Goal: Task Accomplishment & Management: Use online tool/utility

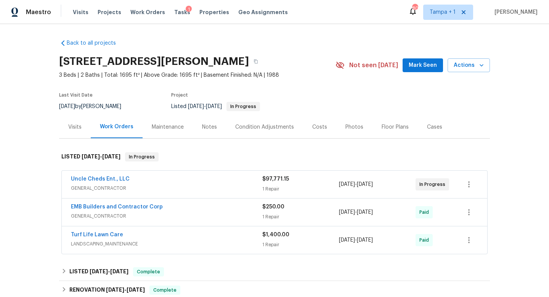
click at [206, 180] on div "Uncle Cheds Ent., LLC" at bounding box center [167, 179] width 192 height 9
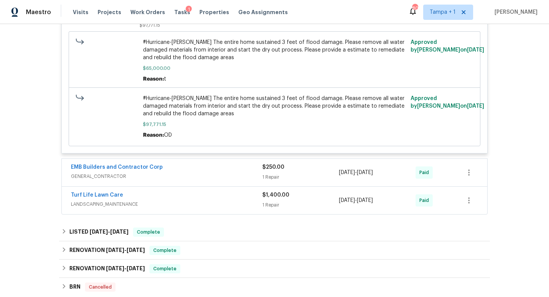
scroll to position [220, 0]
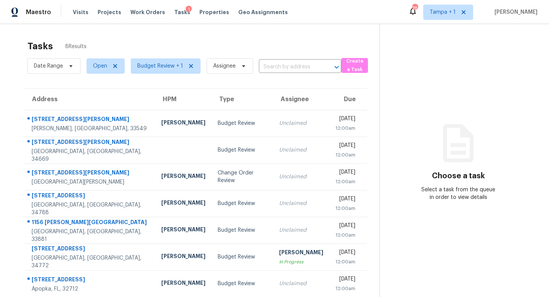
scroll to position [33, 0]
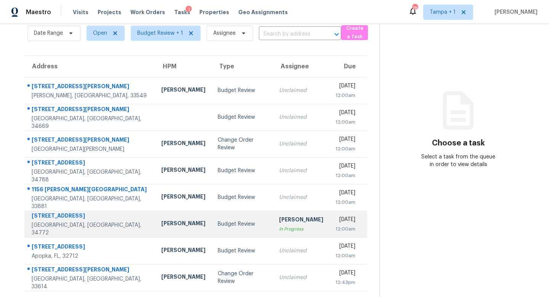
click at [279, 221] on div "[PERSON_NAME]" at bounding box center [301, 221] width 44 height 10
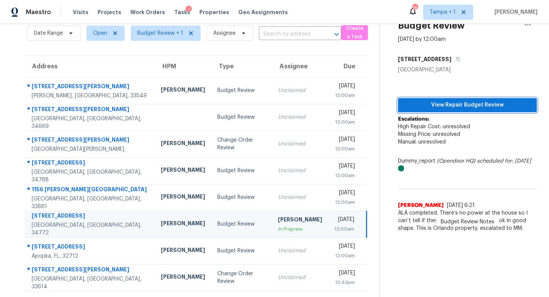
click at [462, 105] on span "View Repair Budget Review" at bounding box center [467, 105] width 127 height 10
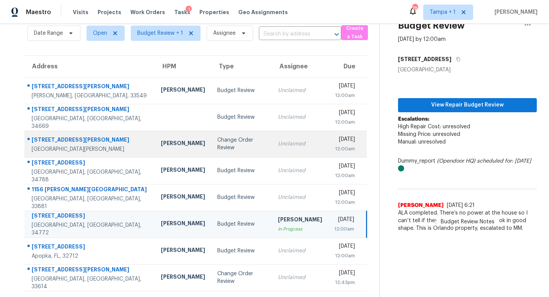
click at [222, 142] on div "Change Order Review" at bounding box center [241, 143] width 49 height 15
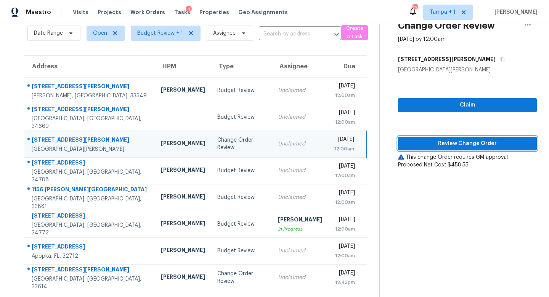
click at [478, 145] on span "Review Change Order" at bounding box center [467, 144] width 127 height 10
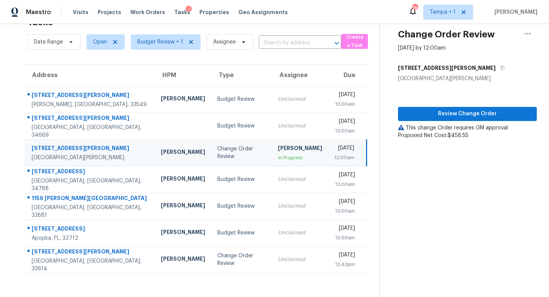
scroll to position [24, 0]
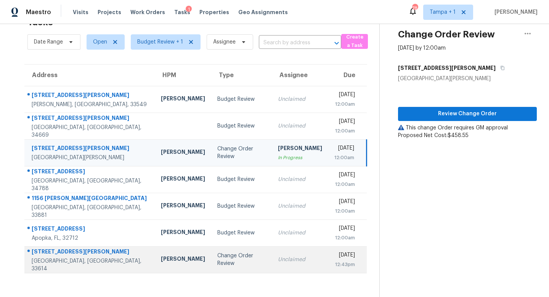
click at [217, 257] on div "Change Order Review" at bounding box center [241, 259] width 49 height 15
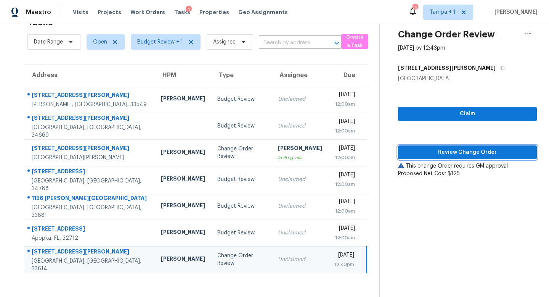
click at [452, 152] on span "Review Change Order" at bounding box center [467, 153] width 127 height 10
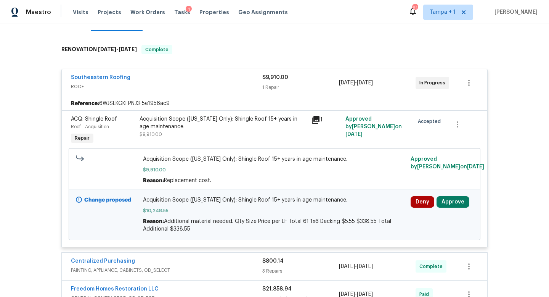
scroll to position [115, 0]
click at [450, 196] on button "Approve" at bounding box center [453, 201] width 33 height 11
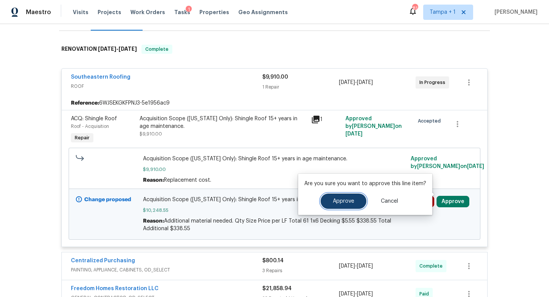
click at [329, 202] on button "Approve" at bounding box center [344, 200] width 46 height 15
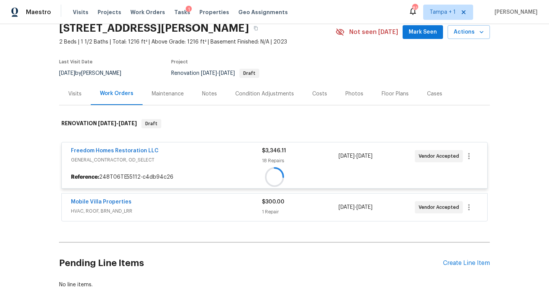
scroll to position [88, 0]
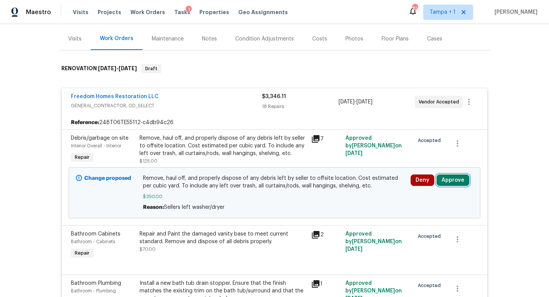
click at [457, 180] on button "Approve" at bounding box center [453, 179] width 33 height 11
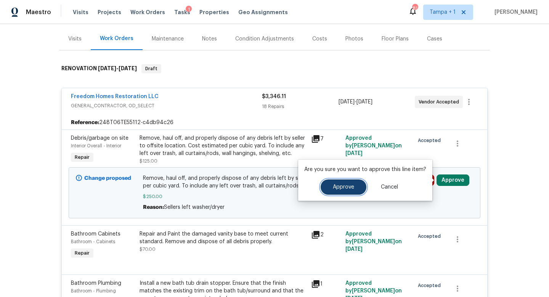
click at [350, 187] on span "Approve" at bounding box center [343, 187] width 21 height 6
